Goal: Information Seeking & Learning: Check status

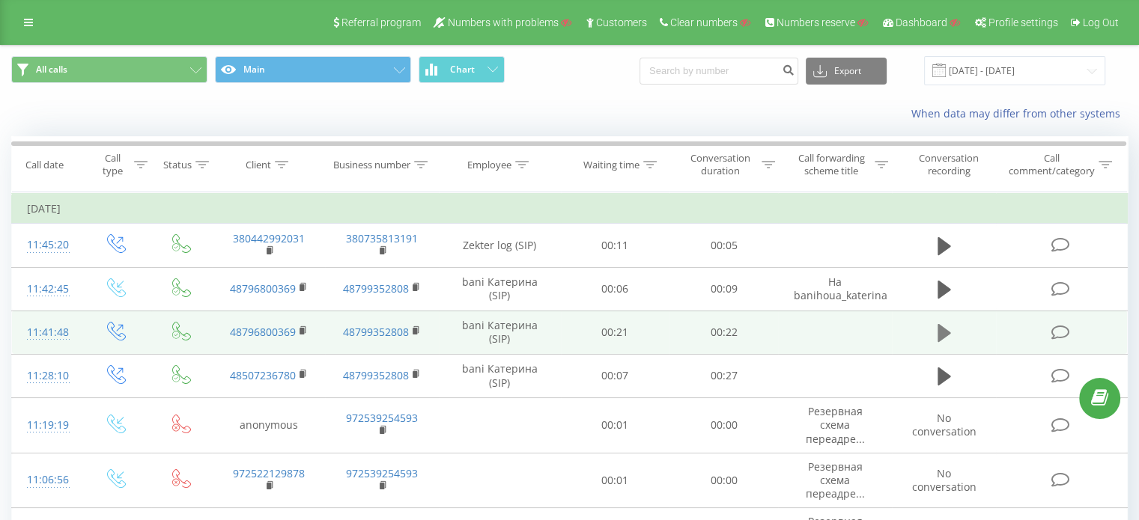
click at [940, 335] on icon at bounding box center [943, 333] width 13 height 18
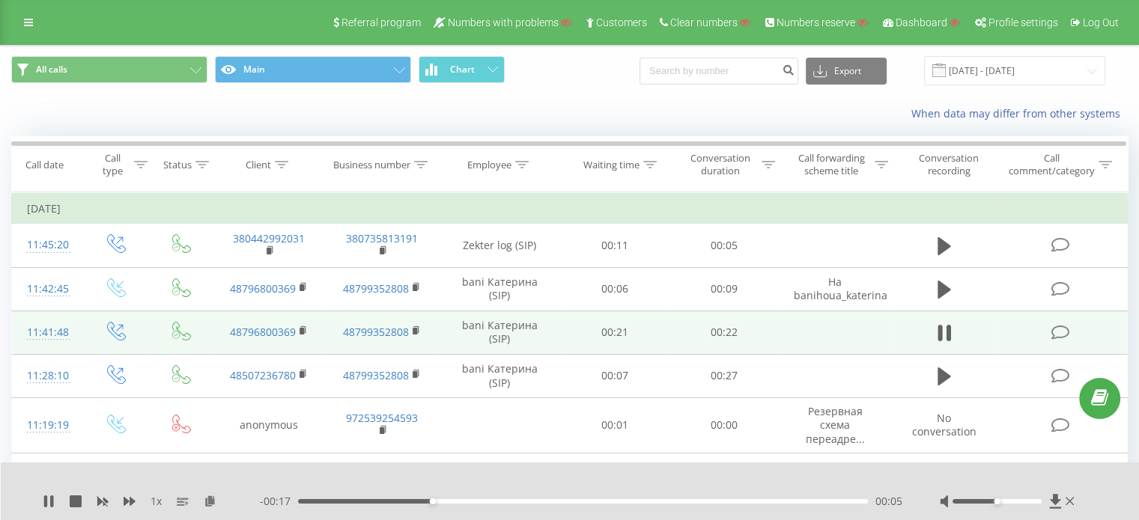
click at [544, 478] on div at bounding box center [560, 482] width 828 height 16
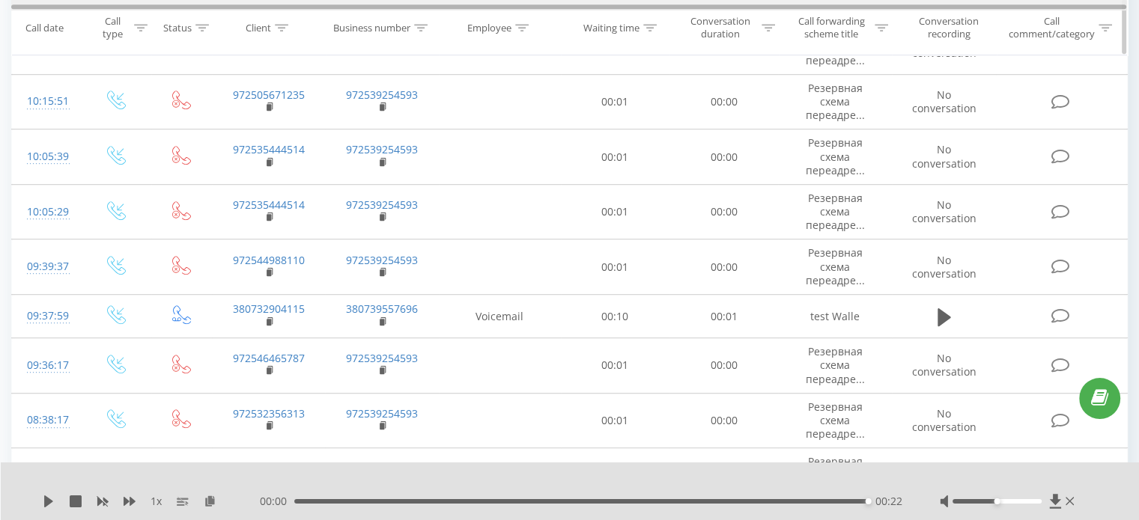
scroll to position [863, 0]
